Goal: Navigation & Orientation: Find specific page/section

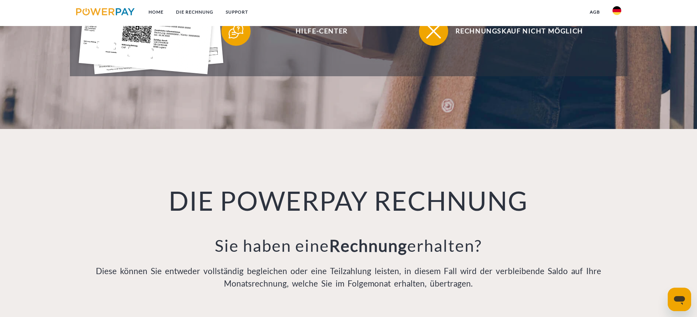
scroll to position [348, 0]
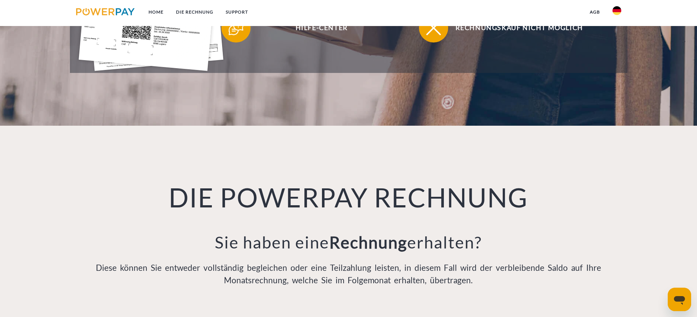
click at [690, 297] on div "Messaging-Fenster öffnen" at bounding box center [680, 299] width 22 height 22
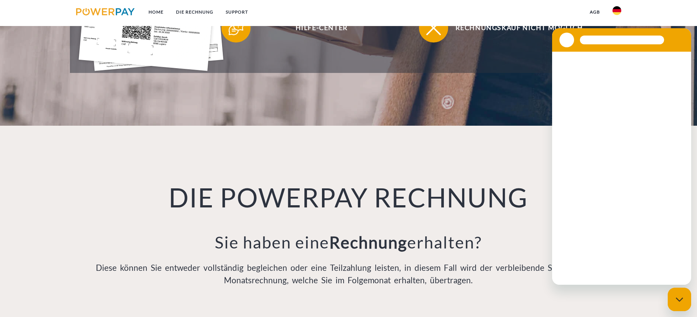
scroll to position [0, 0]
click at [615, 12] on img at bounding box center [617, 10] width 9 height 9
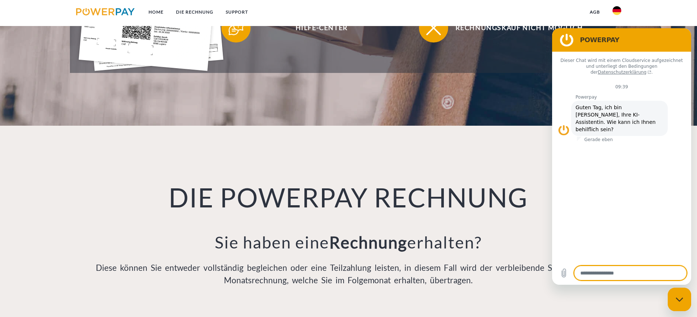
click at [596, 14] on link "agb" at bounding box center [595, 11] width 23 height 13
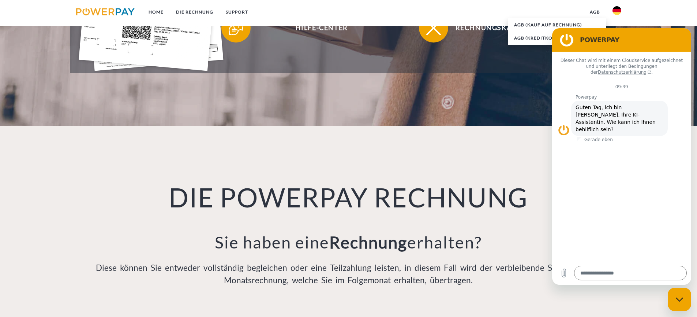
click at [680, 295] on div "Messaging-Fenster schließen" at bounding box center [680, 299] width 22 height 22
type textarea "*"
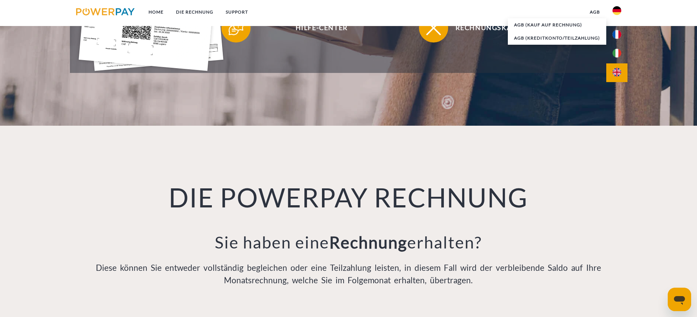
click at [614, 75] on img at bounding box center [617, 72] width 9 height 9
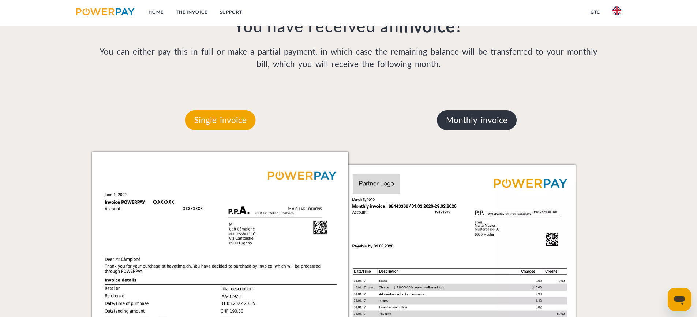
scroll to position [581, 0]
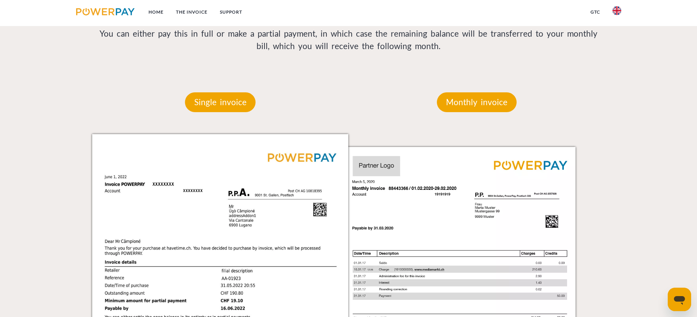
click at [674, 295] on icon "Open messaging window" at bounding box center [679, 298] width 13 height 13
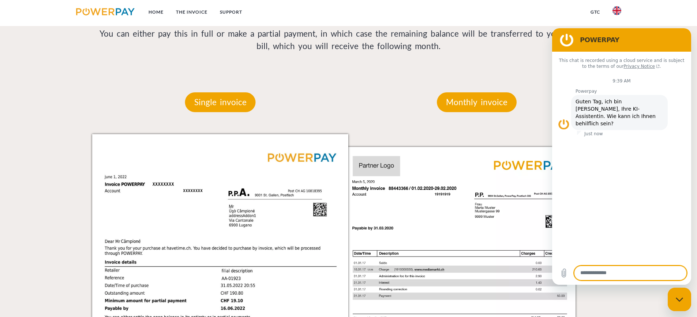
scroll to position [0, 0]
drag, startPoint x: 690, startPoint y: 302, endPoint x: 682, endPoint y: 294, distance: 11.1
click at [690, 302] on div "Close messaging window" at bounding box center [680, 299] width 22 height 22
type textarea "*"
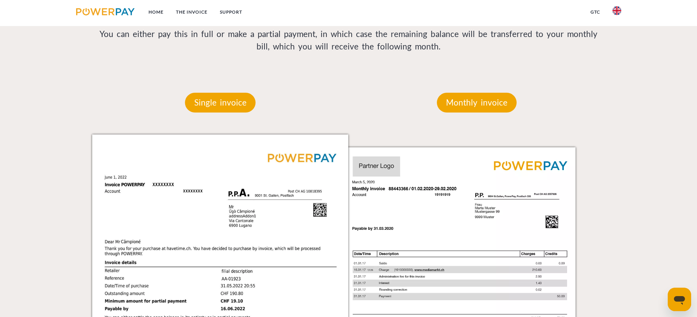
click at [675, 297] on icon "Open messaging window" at bounding box center [679, 300] width 11 height 9
